Goal: Transaction & Acquisition: Purchase product/service

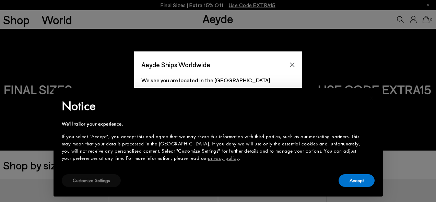
click at [93, 181] on button "Customize Settings" at bounding box center [91, 180] width 59 height 13
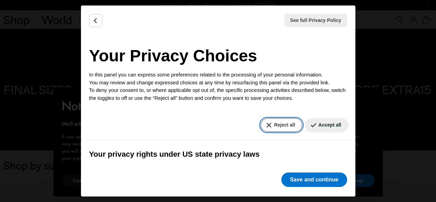
click at [278, 124] on button "Reject all" at bounding box center [281, 124] width 41 height 13
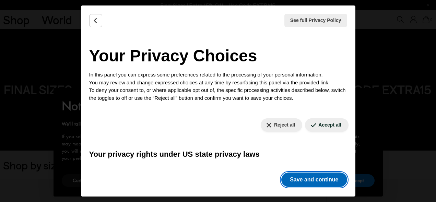
click at [313, 182] on button "Save and continue" at bounding box center [313, 179] width 65 height 14
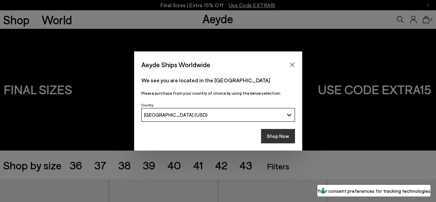
click at [276, 137] on button "Shop Now" at bounding box center [278, 136] width 34 height 14
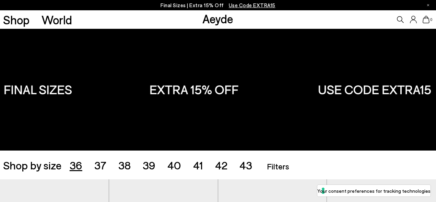
click at [74, 161] on span "36" at bounding box center [76, 164] width 13 height 13
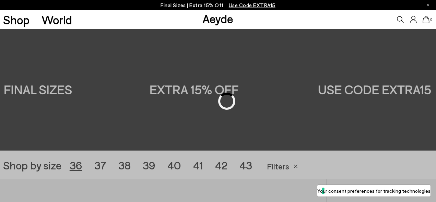
scroll to position [121, 0]
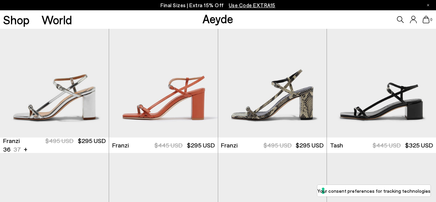
scroll to position [1130, 0]
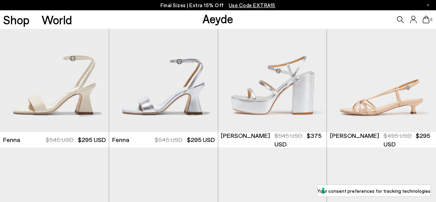
scroll to position [1381, 0]
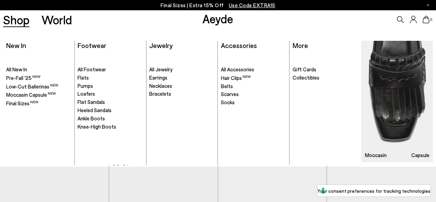
click at [16, 24] on link "Shop" at bounding box center [16, 20] width 26 height 12
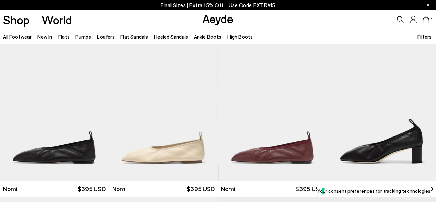
click at [203, 37] on link "Ankle Boots" at bounding box center [207, 37] width 27 height 6
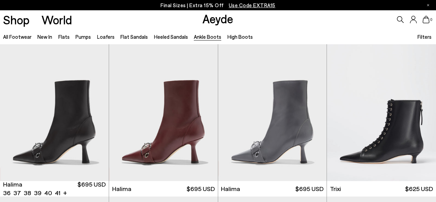
scroll to position [82, 0]
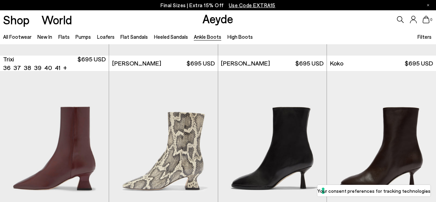
scroll to position [279, 0]
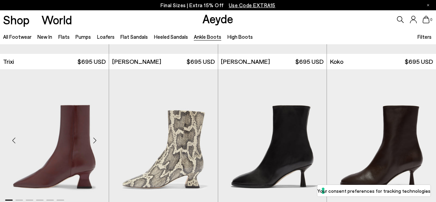
click at [46, 120] on img "1 / 6" at bounding box center [54, 137] width 109 height 136
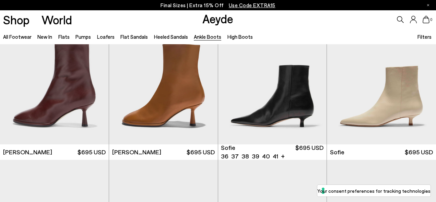
scroll to position [501, 0]
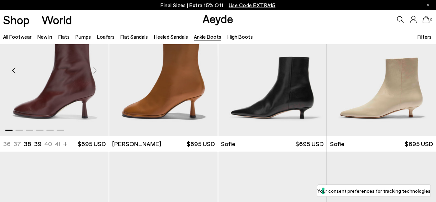
click at [81, 88] on img "1 / 6" at bounding box center [54, 68] width 109 height 136
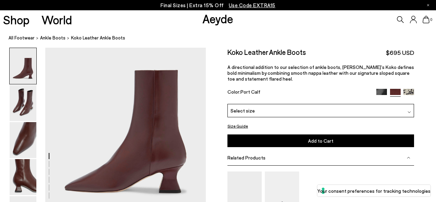
scroll to position [40, 0]
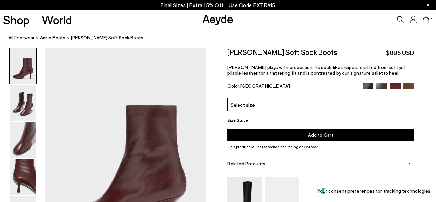
scroll to position [72, 0]
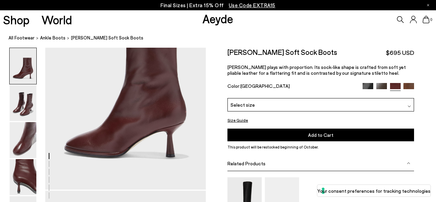
click at [285, 104] on div "Select size" at bounding box center [320, 104] width 187 height 13
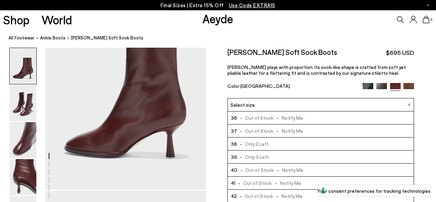
click at [284, 119] on span "- Out of Stock - Notify Me" at bounding box center [270, 117] width 66 height 9
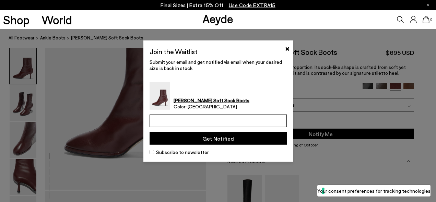
click at [244, 121] on input "email" at bounding box center [217, 121] width 137 height 13
type input "**********"
click at [239, 137] on button "Get Notified" at bounding box center [217, 138] width 137 height 13
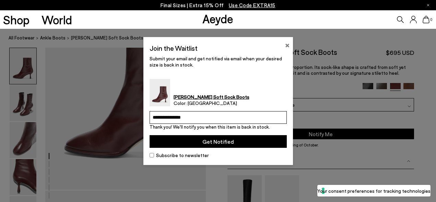
click at [287, 43] on button "×" at bounding box center [287, 44] width 4 height 8
